Goal: Information Seeking & Learning: Learn about a topic

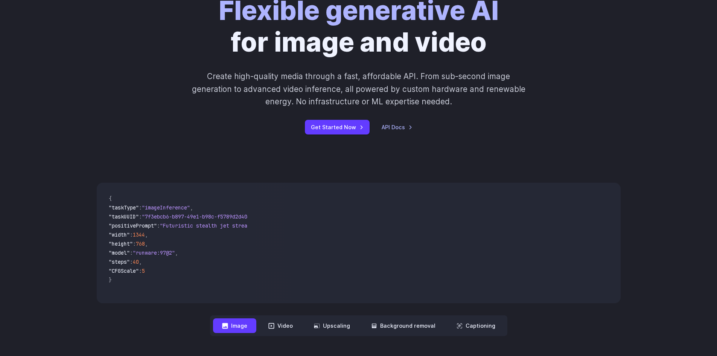
scroll to position [128, 0]
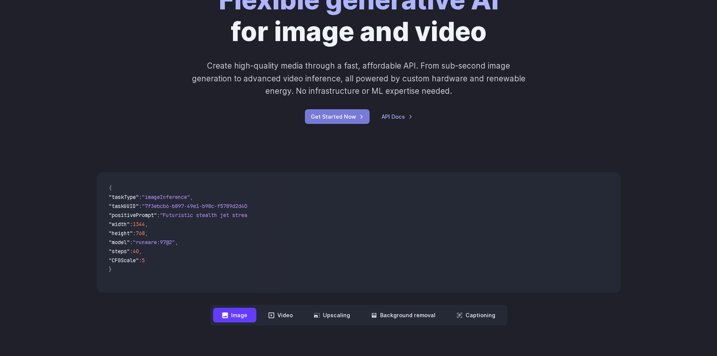
click at [350, 116] on link "Get Started Now" at bounding box center [337, 116] width 65 height 15
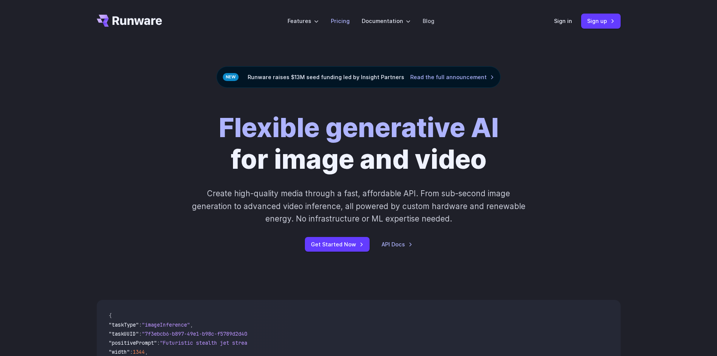
click at [340, 21] on link "Pricing" at bounding box center [340, 21] width 19 height 9
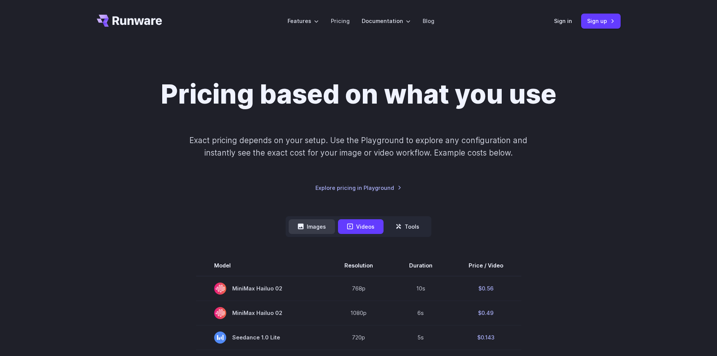
click at [306, 222] on button "Images" at bounding box center [312, 226] width 46 height 15
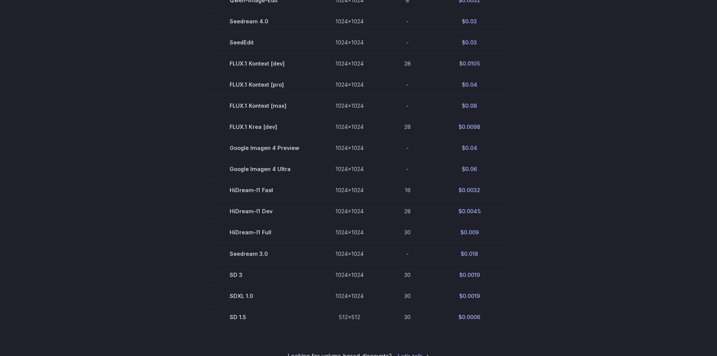
scroll to position [371, 0]
